Goal: Find specific page/section

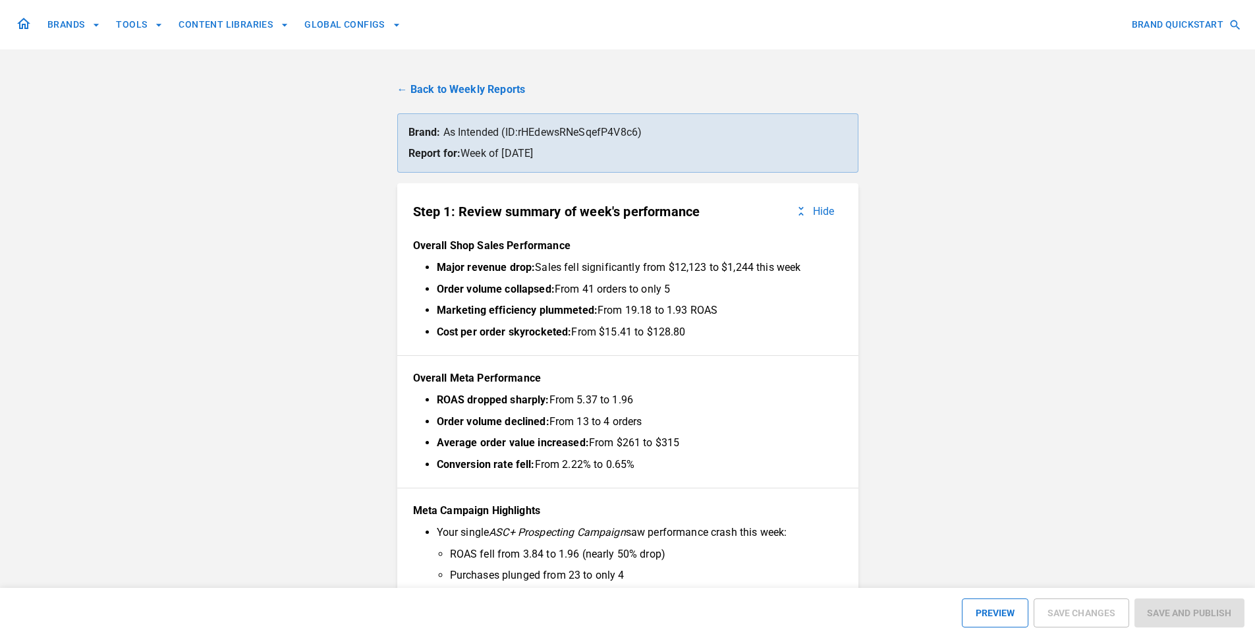
click at [482, 92] on link "← Back to Weekly Reports" at bounding box center [627, 90] width 461 height 16
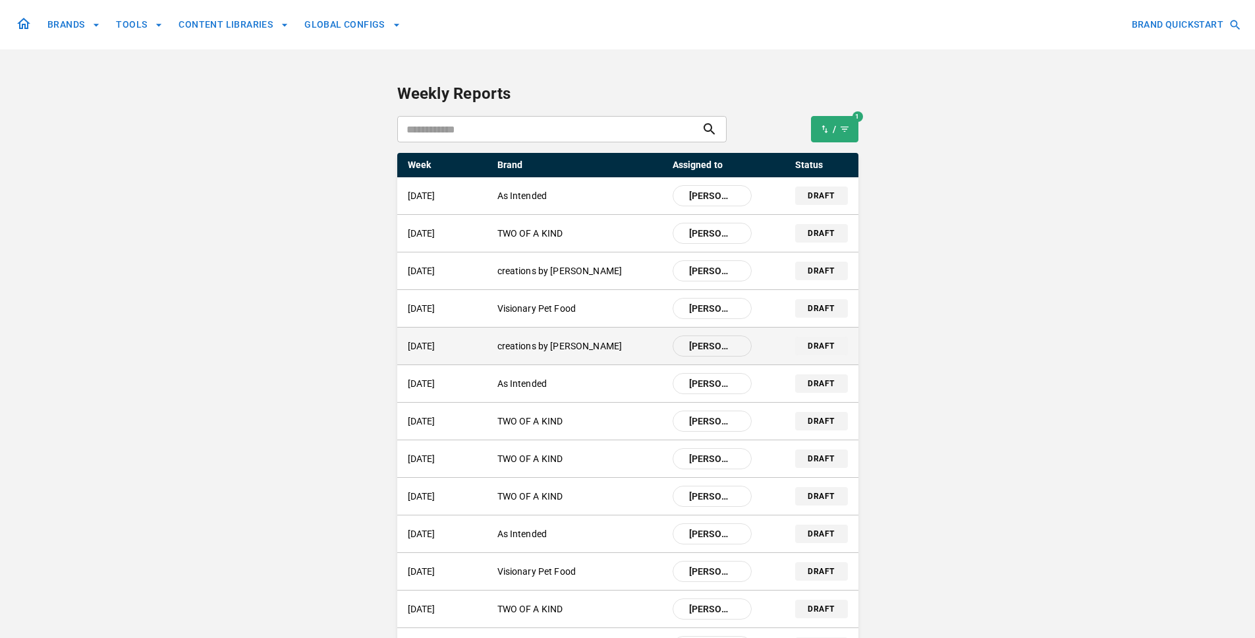
click at [537, 347] on p "creations by cherie" at bounding box center [580, 346] width 165 height 14
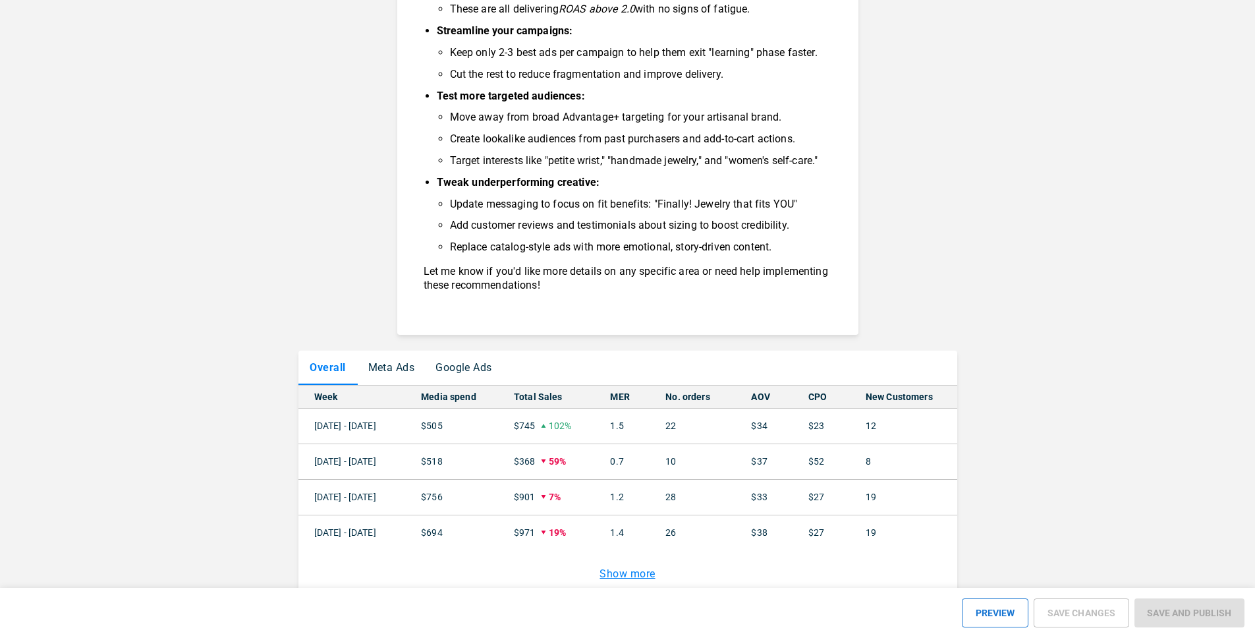
scroll to position [1212, 0]
